Goal: Task Accomplishment & Management: Use online tool/utility

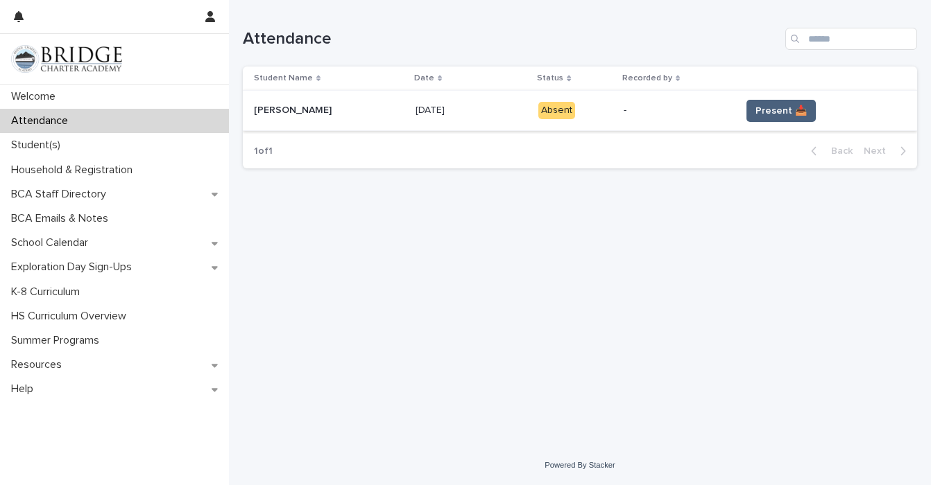
click at [799, 104] on span "Present 📥" at bounding box center [780, 111] width 51 height 14
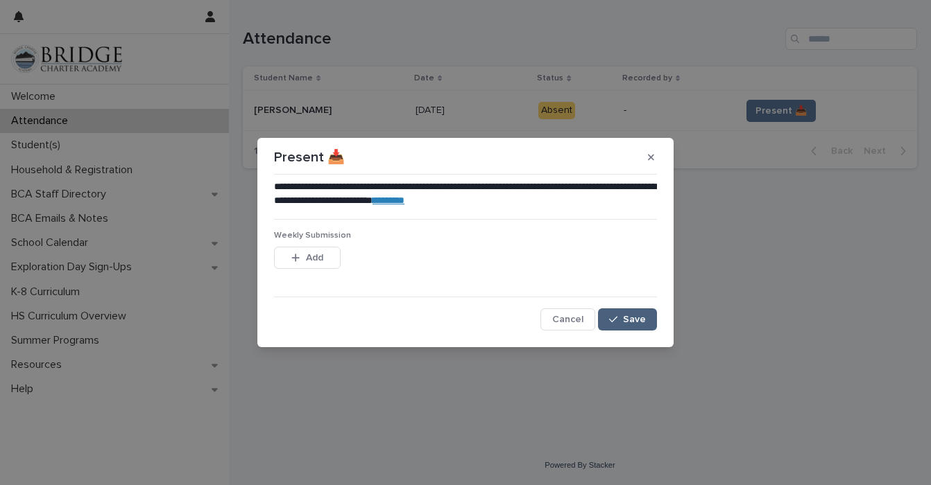
click at [623, 316] on div "button" at bounding box center [616, 320] width 14 height 10
